Goal: Task Accomplishment & Management: Manage account settings

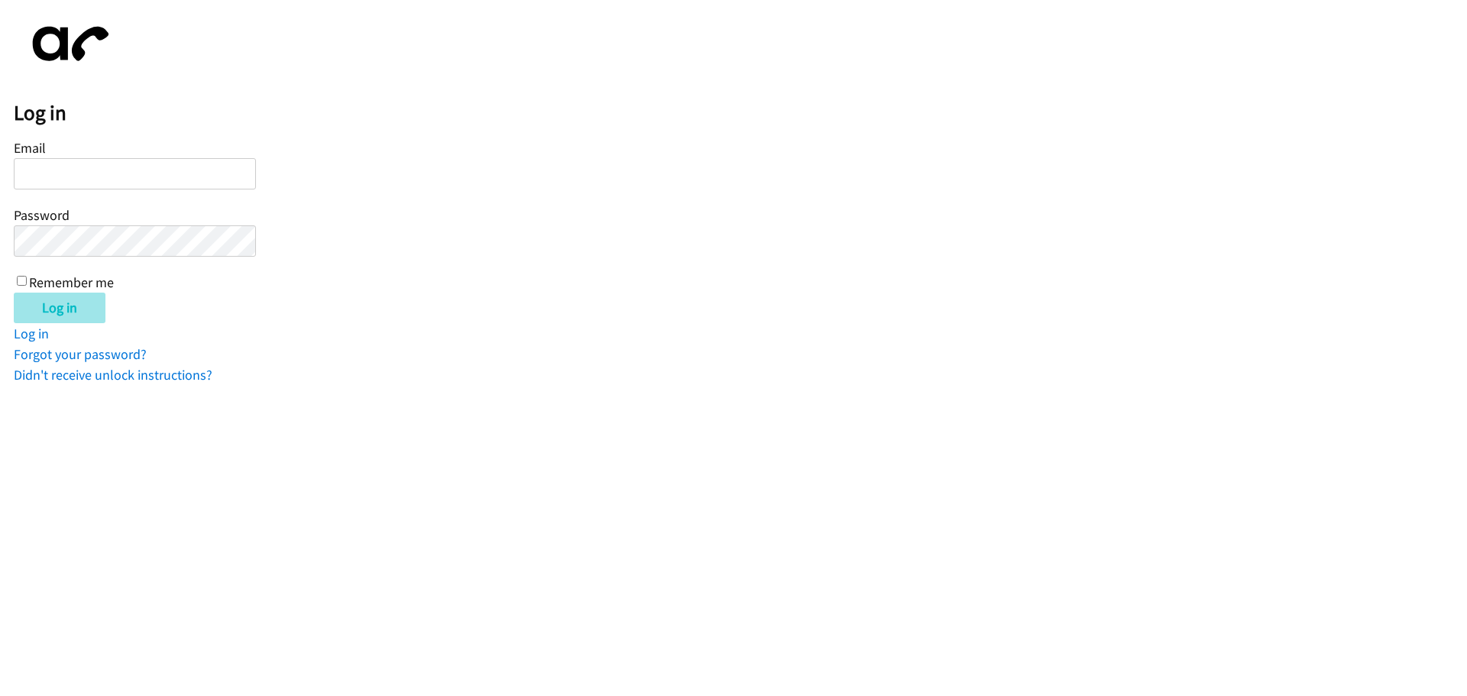
type input "[EMAIL_ADDRESS][DOMAIN_NAME]"
click at [73, 316] on input "Log in" at bounding box center [60, 308] width 92 height 31
type input "[EMAIL_ADDRESS][DOMAIN_NAME]"
click at [70, 316] on input "Log in" at bounding box center [60, 308] width 92 height 31
